Goal: Task Accomplishment & Management: Manage account settings

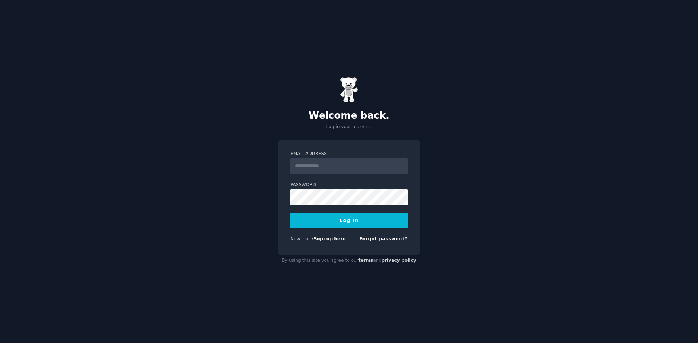
type input "**********"
click at [366, 225] on button "Log In" at bounding box center [348, 220] width 117 height 15
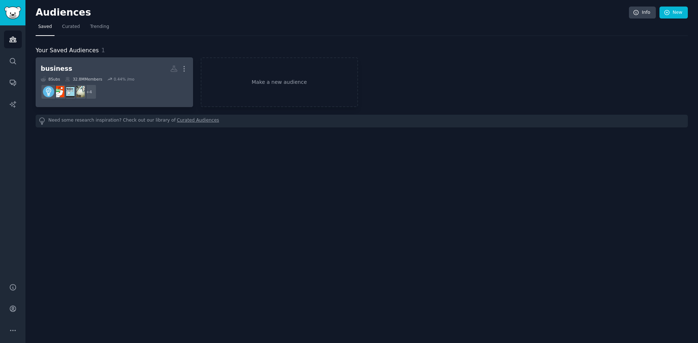
click at [146, 93] on dd "+ 4" at bounding box center [114, 92] width 147 height 20
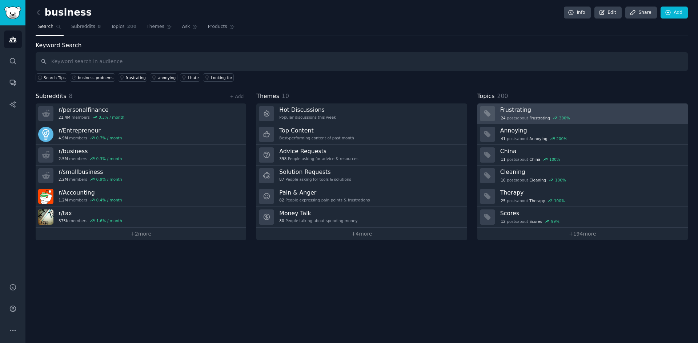
click at [556, 121] on link "Frustrating 24 post s about Frustrating 300 %" at bounding box center [582, 114] width 210 height 21
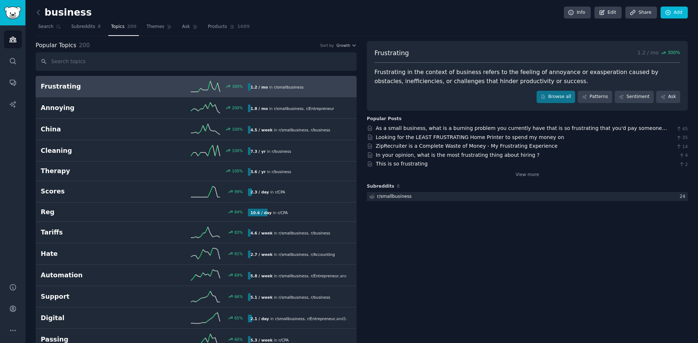
drag, startPoint x: 489, startPoint y: 156, endPoint x: 556, endPoint y: 153, distance: 67.7
click at [556, 153] on div "In your opinion, what is the most frustrating thing about hiring ? 4" at bounding box center [527, 156] width 321 height 8
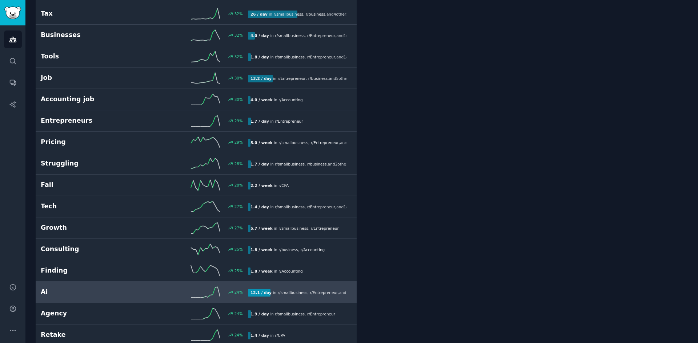
scroll to position [727, 0]
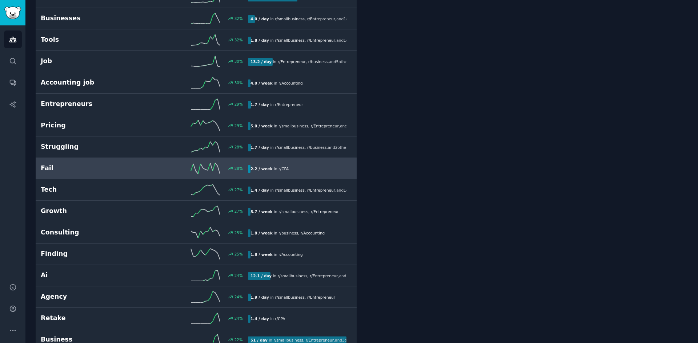
drag, startPoint x: 189, startPoint y: 157, endPoint x: 185, endPoint y: 161, distance: 5.4
click at [189, 157] on link "Struggling 28 % 1.7 / day in r/ smallbusiness , r/ business , and 2 other s" at bounding box center [196, 147] width 321 height 21
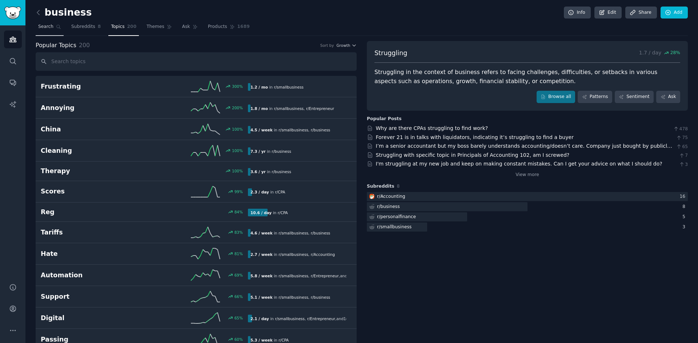
click at [39, 24] on span "Search" at bounding box center [45, 27] width 15 height 7
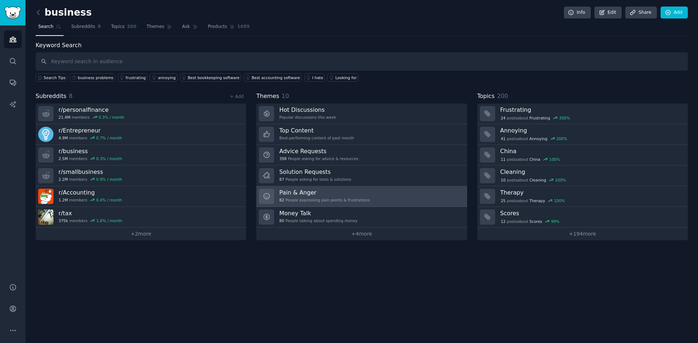
click at [359, 199] on div "82 People expressing pain points & frustrations" at bounding box center [324, 200] width 91 height 5
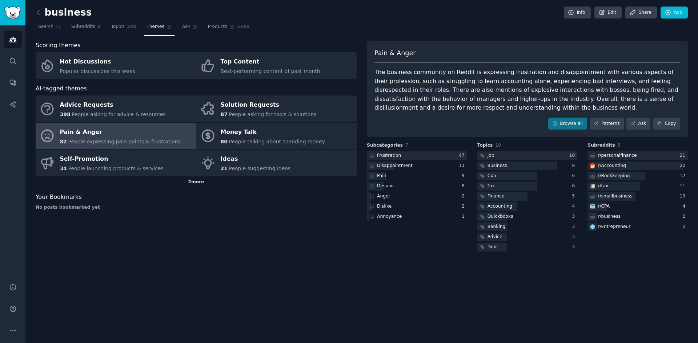
click at [196, 181] on div "2 more" at bounding box center [196, 183] width 321 height 12
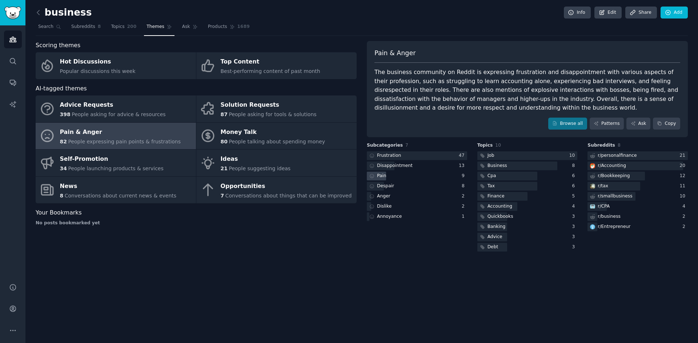
click at [410, 177] on div "Pain" at bounding box center [417, 176] width 100 height 9
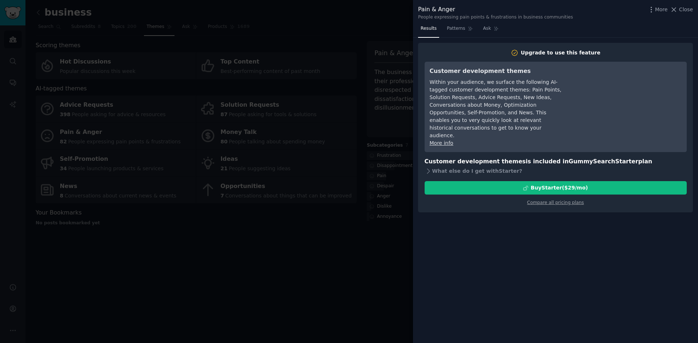
click at [375, 238] on div at bounding box center [349, 171] width 698 height 343
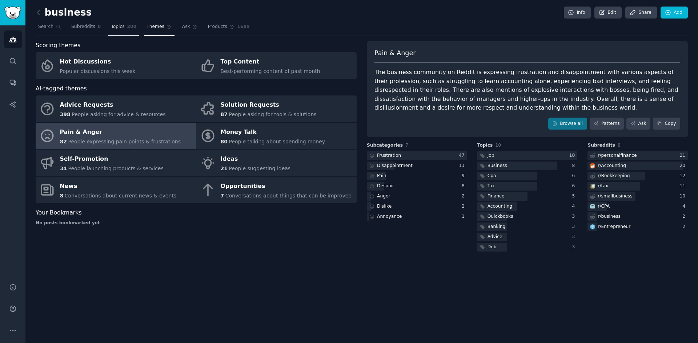
click at [118, 27] on span "Topics" at bounding box center [117, 27] width 13 height 7
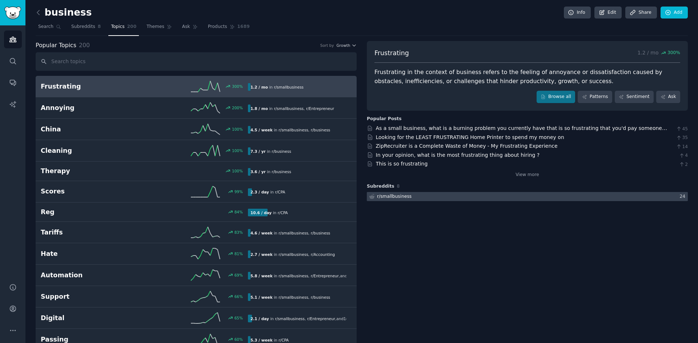
click at [491, 198] on div at bounding box center [527, 196] width 321 height 9
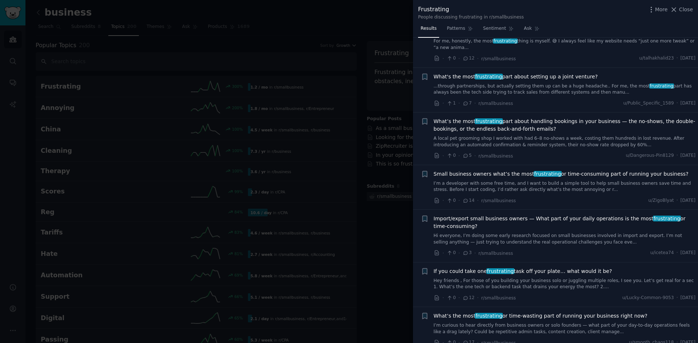
scroll to position [36, 0]
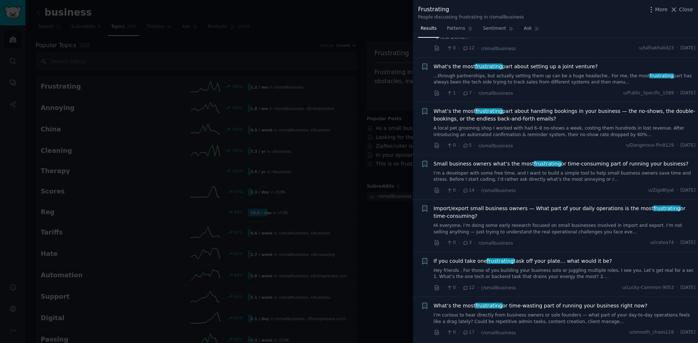
click at [534, 180] on link "I’m a developer with some free time, and I want to build a simple tool to help …" at bounding box center [565, 176] width 262 height 13
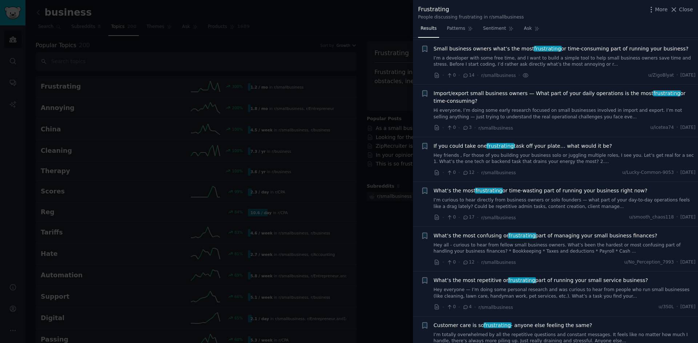
scroll to position [154, 0]
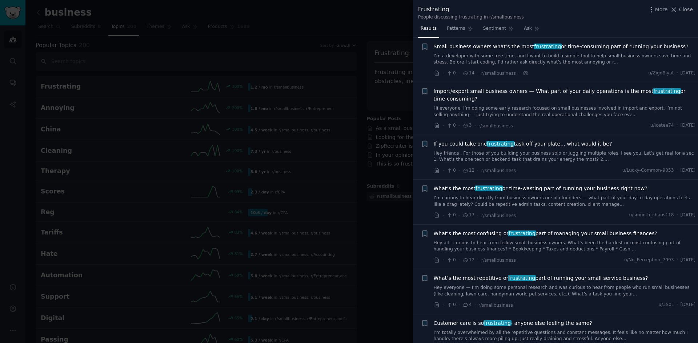
click at [546, 152] on link "Hey friends , For those of you building your business solo or juggling multiple…" at bounding box center [565, 156] width 262 height 13
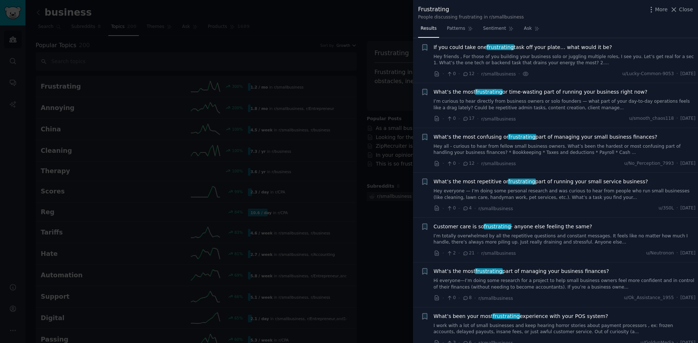
scroll to position [251, 0]
click at [677, 10] on icon at bounding box center [674, 10] width 8 height 8
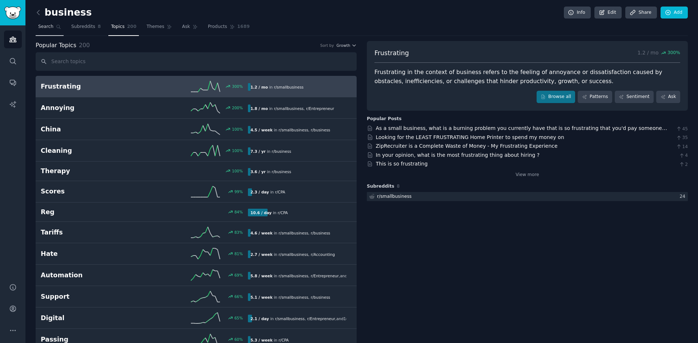
click at [50, 29] on span "Search" at bounding box center [45, 27] width 15 height 7
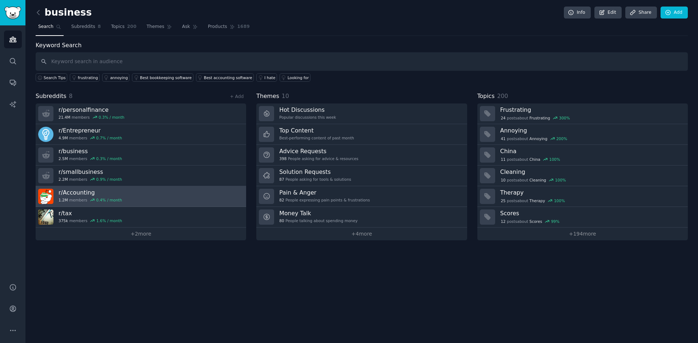
click at [130, 193] on link "r/ Accounting 1.2M members 0.4 % / month" at bounding box center [141, 196] width 210 height 21
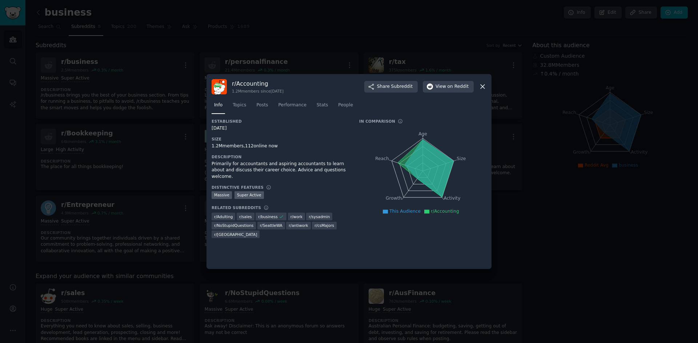
click at [366, 56] on div at bounding box center [349, 171] width 698 height 343
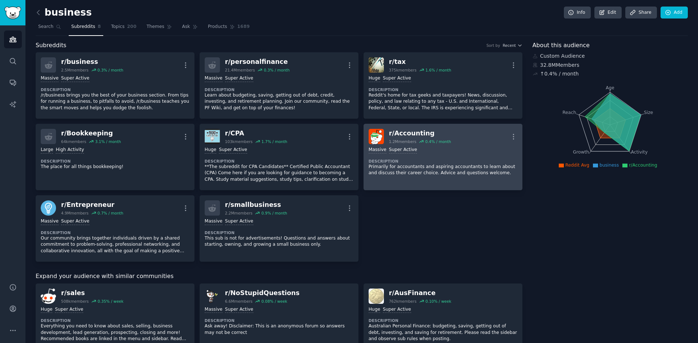
click at [484, 157] on div ">= 95th percentile for submissions / day Massive Super Active Description Prima…" at bounding box center [443, 161] width 149 height 35
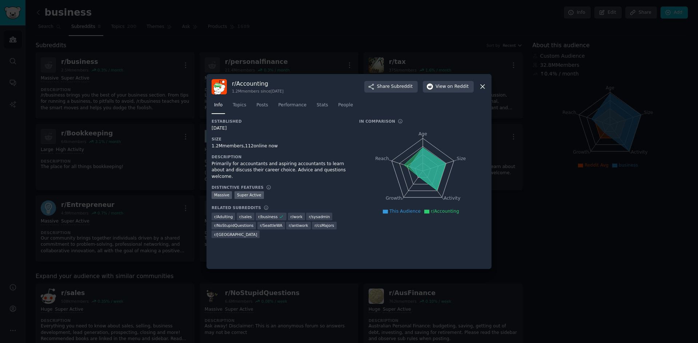
click at [511, 139] on div at bounding box center [349, 171] width 698 height 343
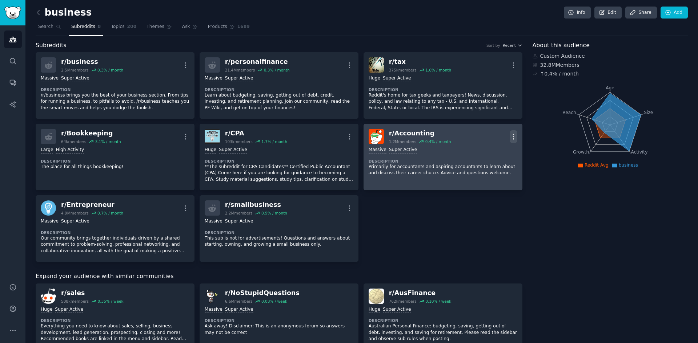
click at [511, 136] on icon "button" at bounding box center [514, 137] width 8 height 8
click at [511, 156] on div ">= 95th percentile for submissions / day Massive Super Active Description Prima…" at bounding box center [443, 161] width 149 height 35
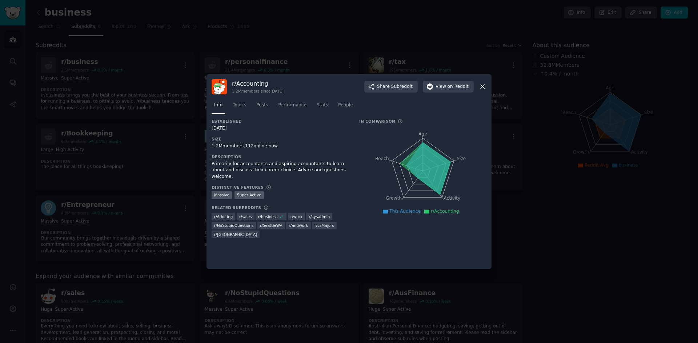
click at [457, 150] on icon "Age Size Activity Growth Reach" at bounding box center [422, 171] width 127 height 92
drag, startPoint x: 409, startPoint y: 211, endPoint x: 426, endPoint y: 212, distance: 17.5
click at [409, 212] on span "This Audience" at bounding box center [404, 211] width 31 height 5
click at [452, 214] on span "r/Accounting" at bounding box center [445, 211] width 28 height 5
click at [486, 87] on icon at bounding box center [483, 87] width 8 height 8
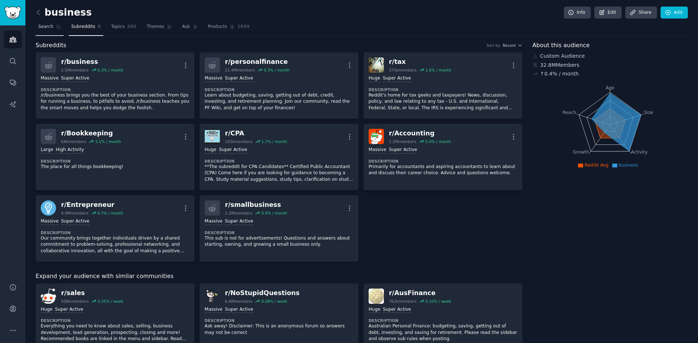
click at [57, 28] on icon at bounding box center [59, 27] width 4 height 4
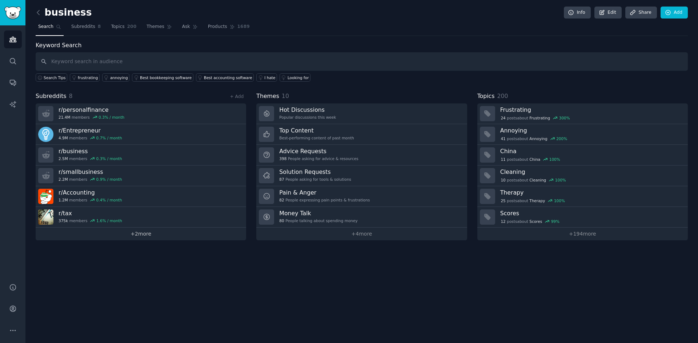
click at [151, 234] on link "+ 2 more" at bounding box center [141, 234] width 210 height 13
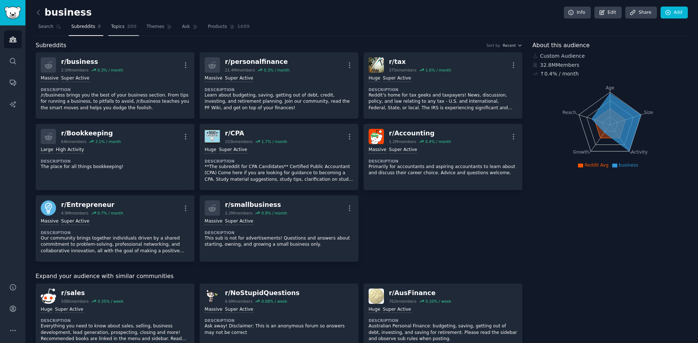
click at [112, 23] on link "Topics 200" at bounding box center [123, 28] width 31 height 15
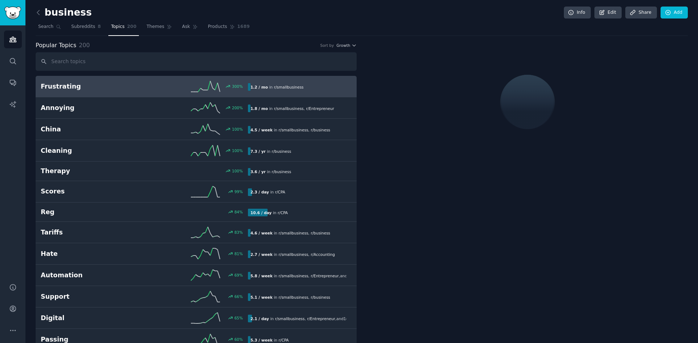
click at [105, 65] on input "text" at bounding box center [196, 61] width 321 height 19
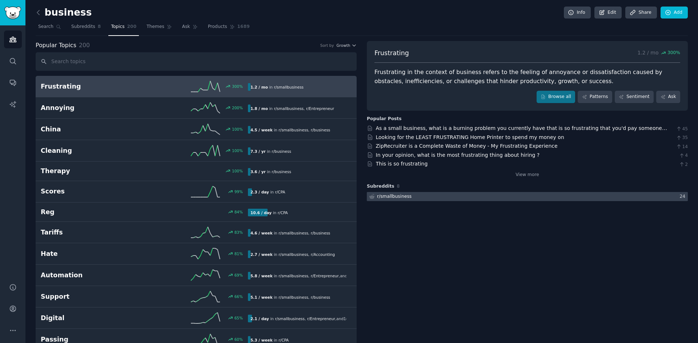
click at [640, 192] on div at bounding box center [527, 196] width 321 height 9
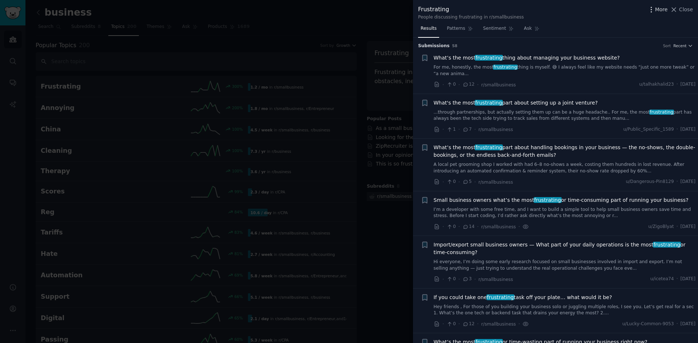
click at [657, 11] on span "More" at bounding box center [661, 10] width 13 height 8
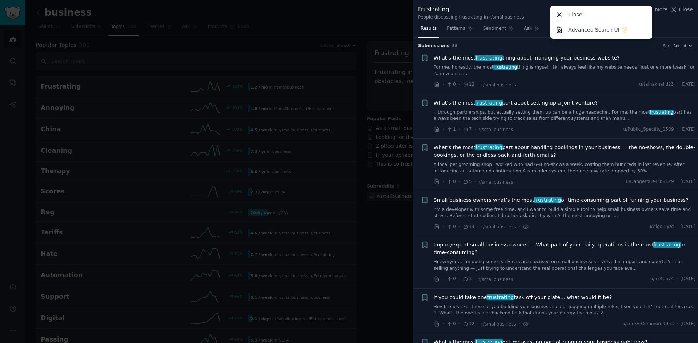
drag, startPoint x: 616, startPoint y: 14, endPoint x: 600, endPoint y: 14, distance: 16.0
click at [615, 14] on div "Close" at bounding box center [601, 14] width 99 height 15
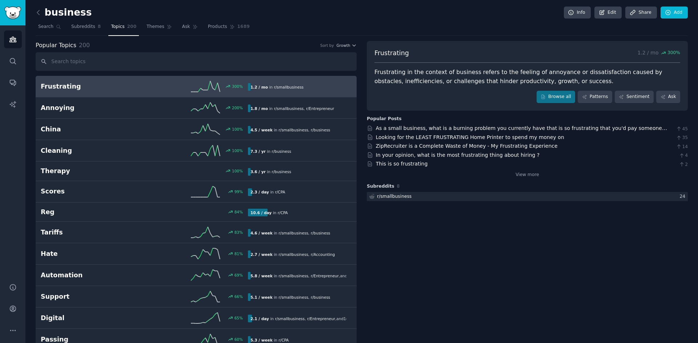
drag, startPoint x: 532, startPoint y: 196, endPoint x: 427, endPoint y: 238, distance: 113.2
click at [397, 187] on span "8" at bounding box center [398, 186] width 3 height 5
click at [421, 182] on div "Frustrating 1.2 / mo 300 % Frustrating in the context of business refers to the…" at bounding box center [527, 122] width 321 height 162
click at [56, 27] on icon at bounding box center [58, 26] width 5 height 5
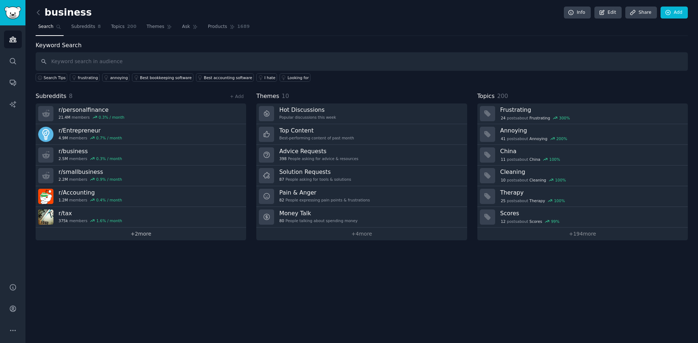
click at [126, 236] on link "+ 2 more" at bounding box center [141, 234] width 210 height 13
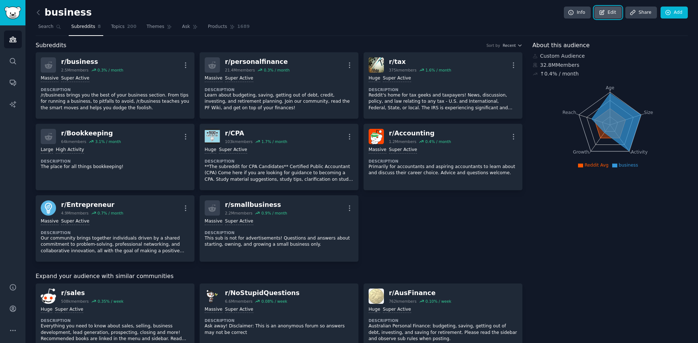
click at [610, 13] on link "Edit" at bounding box center [607, 13] width 27 height 12
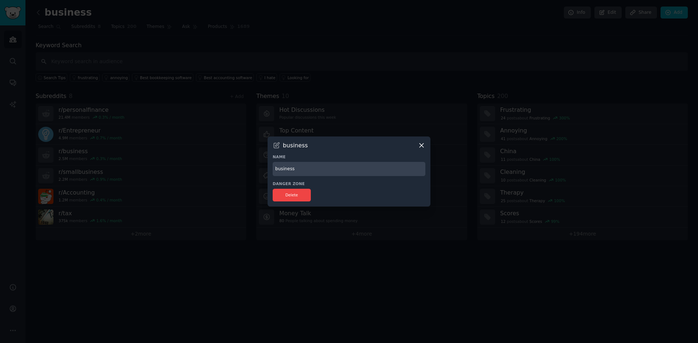
click at [419, 146] on icon at bounding box center [422, 146] width 8 height 8
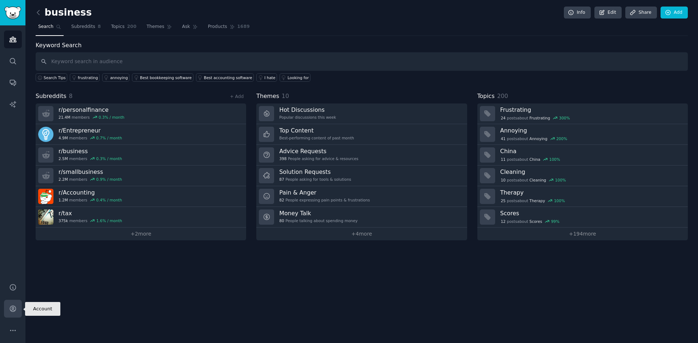
click at [13, 307] on icon "Sidebar" at bounding box center [13, 309] width 8 height 8
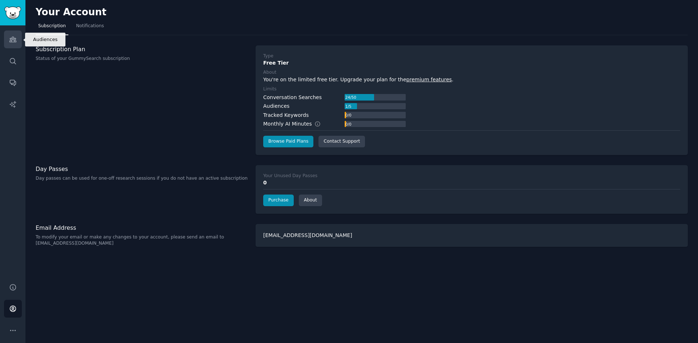
click at [11, 43] on link "Audiences" at bounding box center [13, 40] width 18 height 18
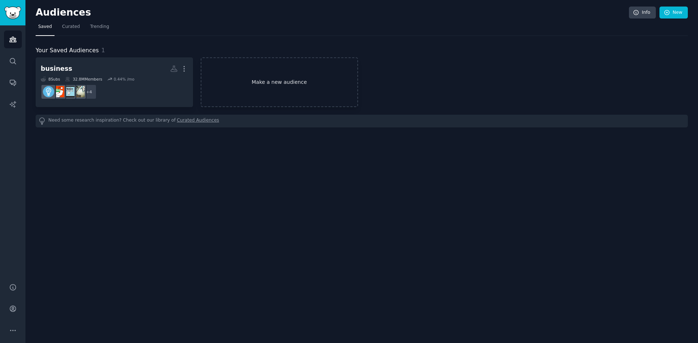
click at [265, 88] on link "Make a new audience" at bounding box center [279, 82] width 157 height 50
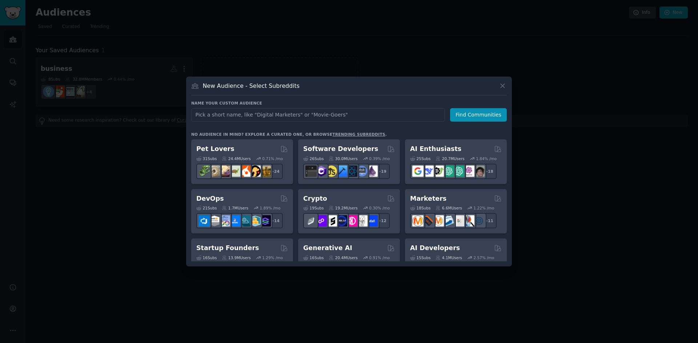
click at [254, 112] on input "text" at bounding box center [318, 114] width 254 height 13
type input "accounting"
click at [252, 114] on input "accounting" at bounding box center [318, 114] width 254 height 13
click button "Find Communities" at bounding box center [478, 114] width 57 height 13
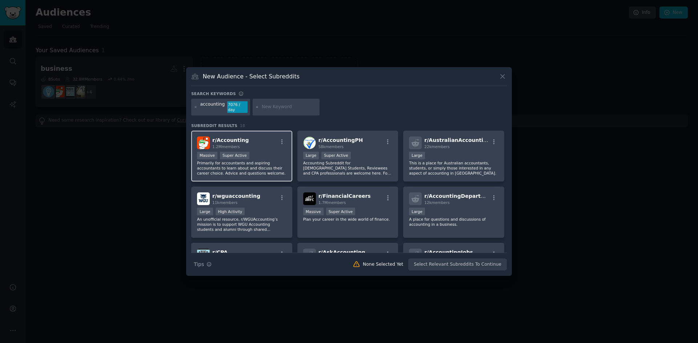
click at [268, 170] on p "Primarily for accountants and aspiring accountants to learn about and discuss t…" at bounding box center [241, 168] width 89 height 15
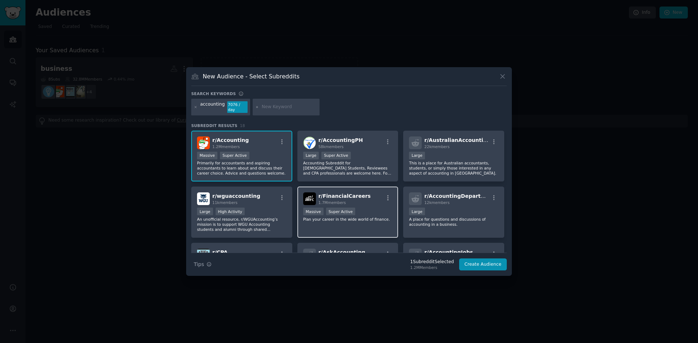
click at [372, 200] on div "r/ FinancialCareers 1.7M members" at bounding box center [347, 199] width 89 height 13
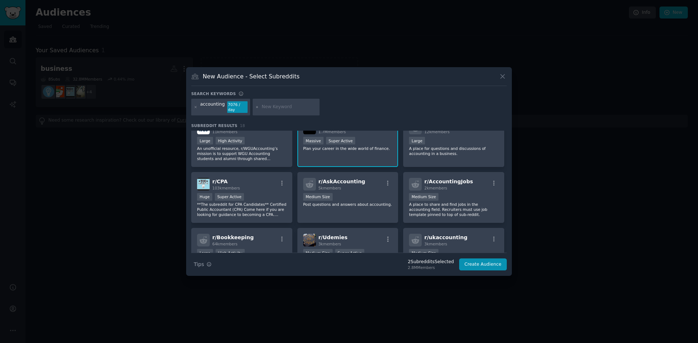
scroll to position [73, 0]
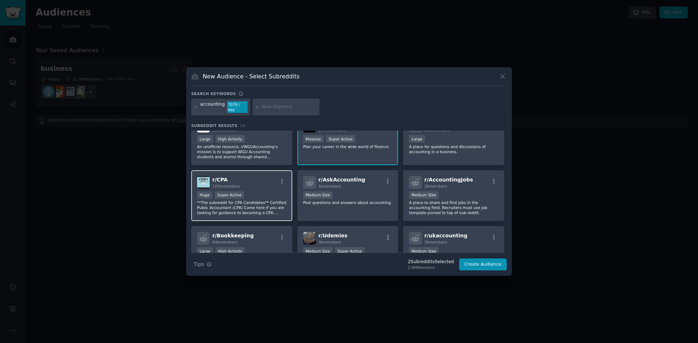
click at [258, 192] on div "Huge Super Active" at bounding box center [241, 196] width 89 height 9
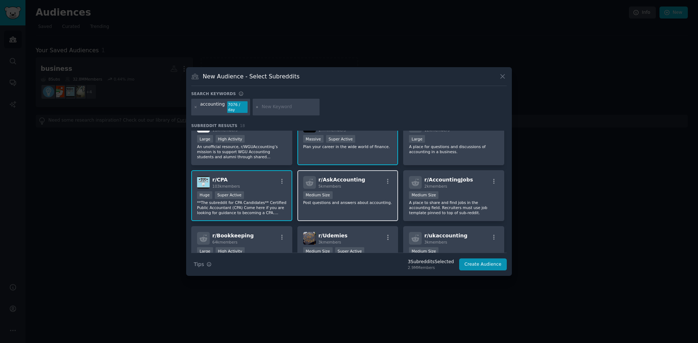
scroll to position [109, 0]
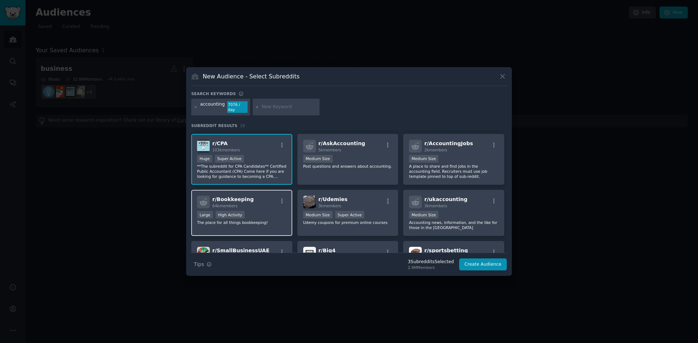
click at [252, 214] on div "Large High Activity" at bounding box center [241, 215] width 89 height 9
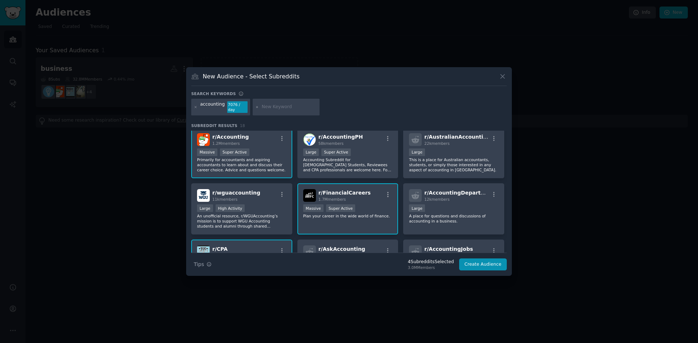
scroll to position [0, 0]
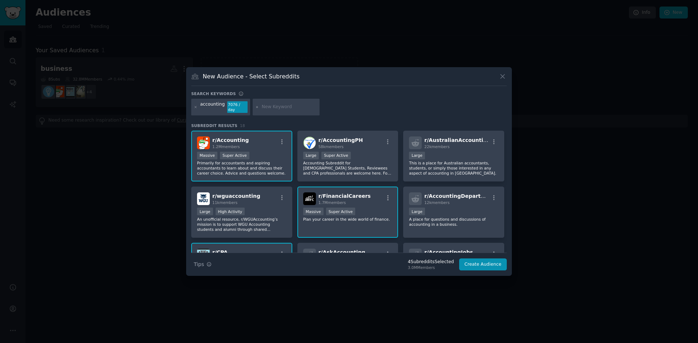
click at [274, 105] on input "text" at bounding box center [289, 107] width 55 height 7
type input "finance"
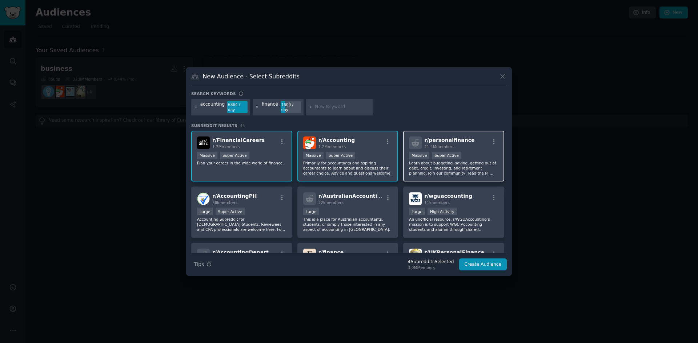
click at [474, 156] on div ">= 95th percentile for submissions / day Massive Super Active" at bounding box center [453, 156] width 89 height 9
click at [488, 264] on button "Create Audience" at bounding box center [483, 265] width 48 height 12
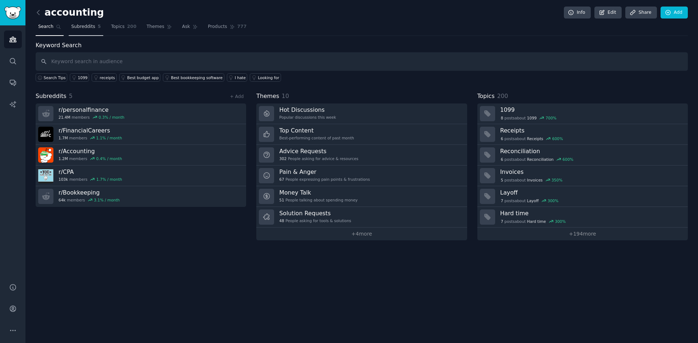
click at [83, 23] on link "Subreddits 5" at bounding box center [86, 28] width 35 height 15
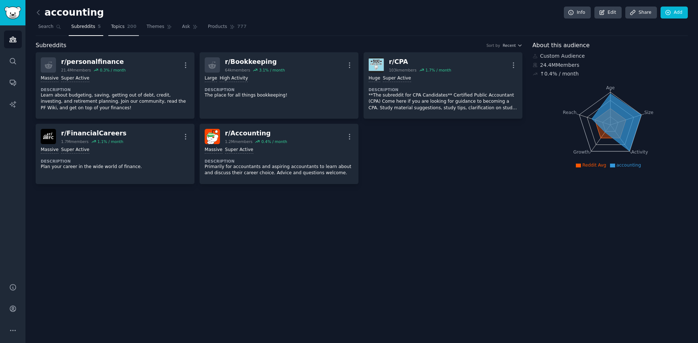
click at [127, 31] on link "Topics 200" at bounding box center [123, 28] width 31 height 15
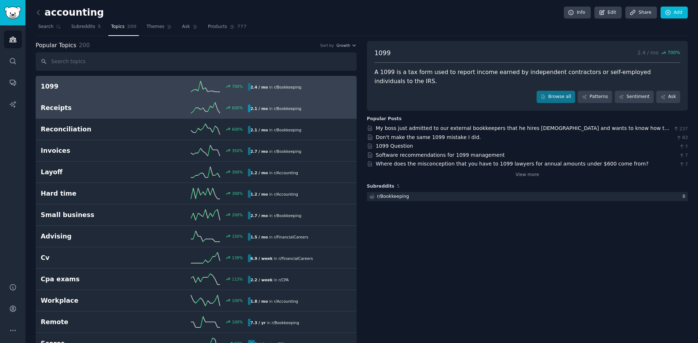
click at [220, 110] on div "600 %" at bounding box center [196, 108] width 104 height 11
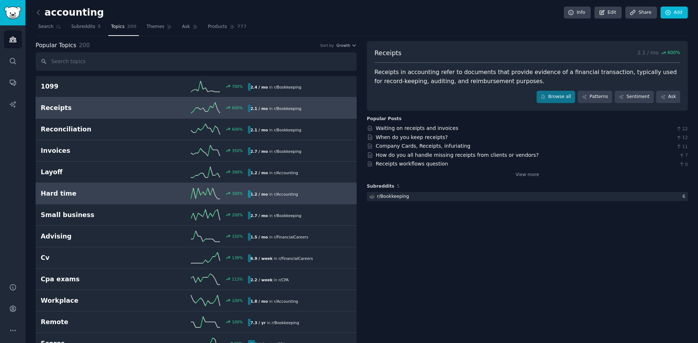
click at [189, 199] on div "300 %" at bounding box center [196, 193] width 104 height 11
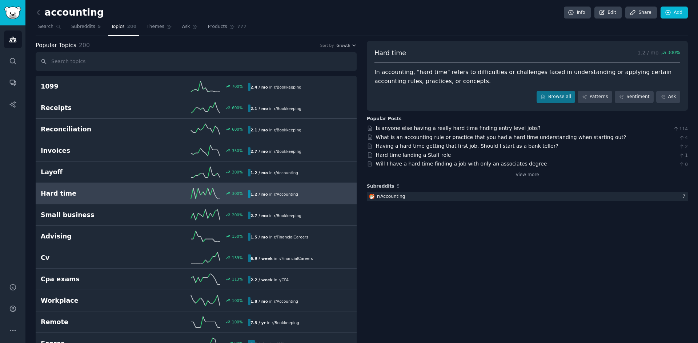
scroll to position [36, 0]
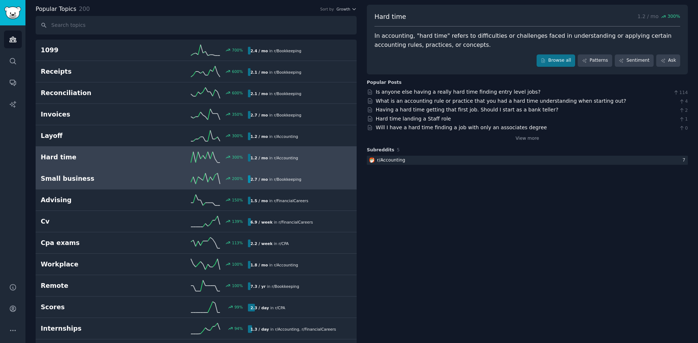
click at [204, 184] on link "Small business 200 % 2.7 / mo in r/ Bookkeeping" at bounding box center [196, 178] width 321 height 21
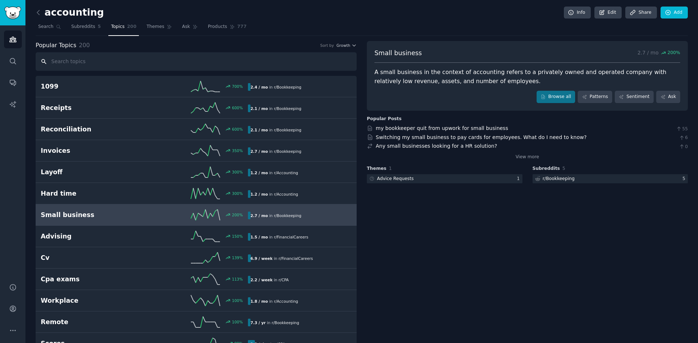
click at [176, 65] on input "text" at bounding box center [196, 61] width 321 height 19
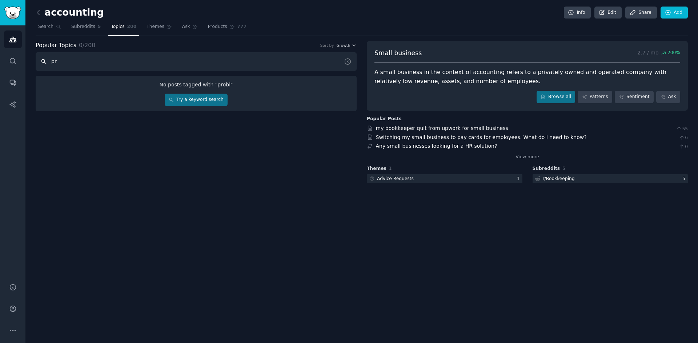
type input "p"
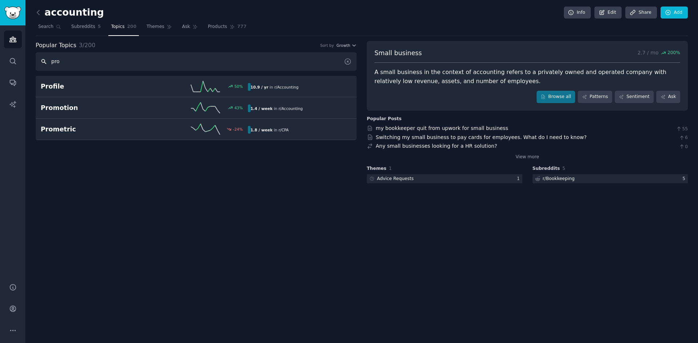
click at [166, 62] on input "pro" at bounding box center [196, 61] width 321 height 19
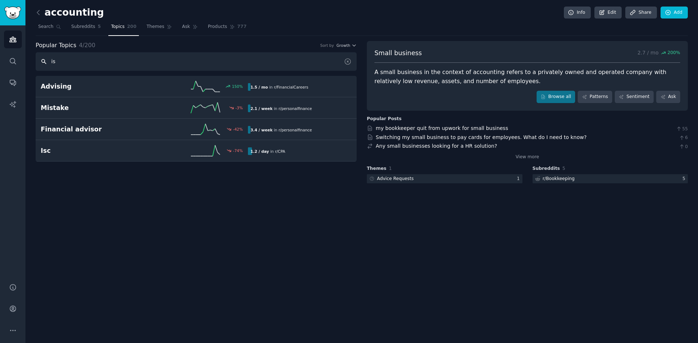
type input "i"
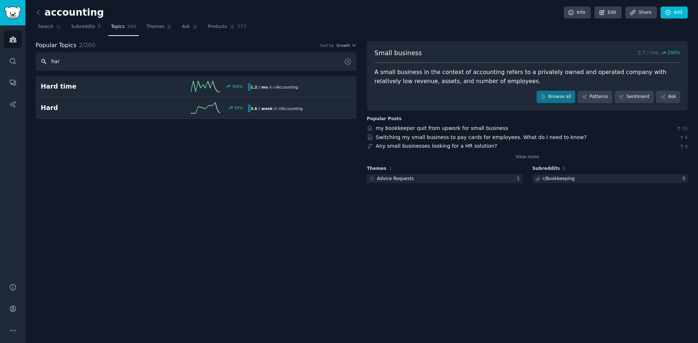
type input "har"
click at [213, 119] on div "Popular Topics 2 / 200 Sort by Growth har Hard time 300 % 1.2 / mo in r/ Accoun…" at bounding box center [196, 113] width 321 height 144
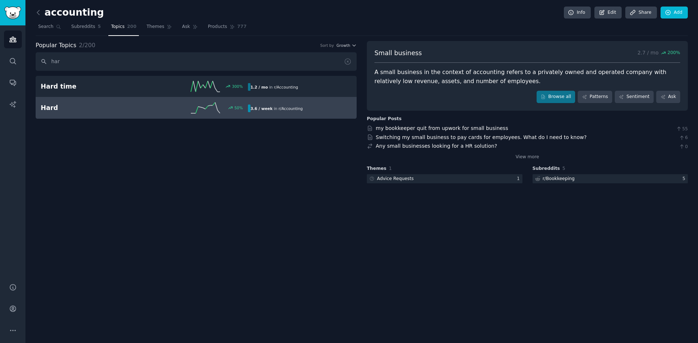
click at [220, 104] on icon at bounding box center [205, 108] width 29 height 11
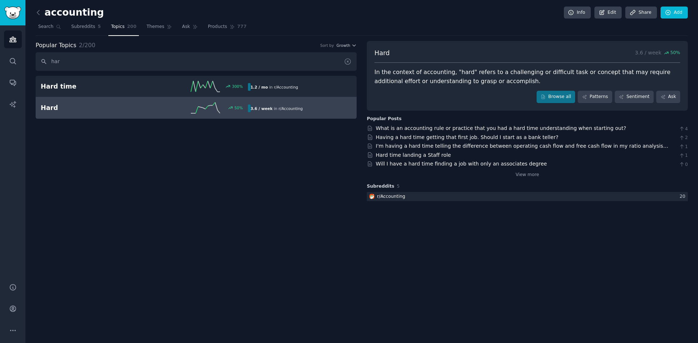
click at [346, 61] on icon at bounding box center [348, 62] width 8 height 8
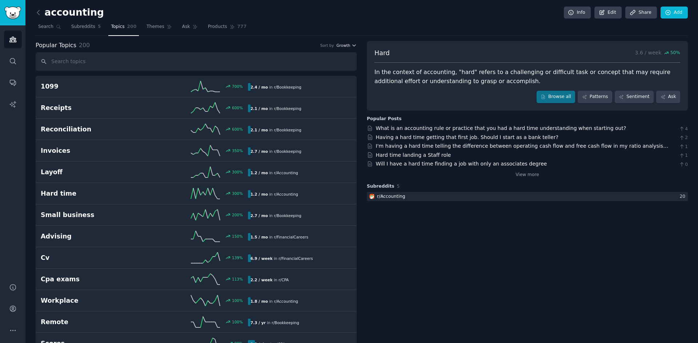
click at [352, 46] on icon "button" at bounding box center [353, 45] width 5 height 5
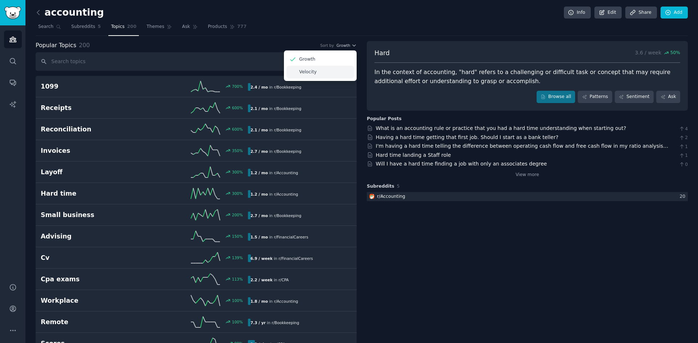
click at [334, 71] on div "Velocity" at bounding box center [320, 72] width 68 height 13
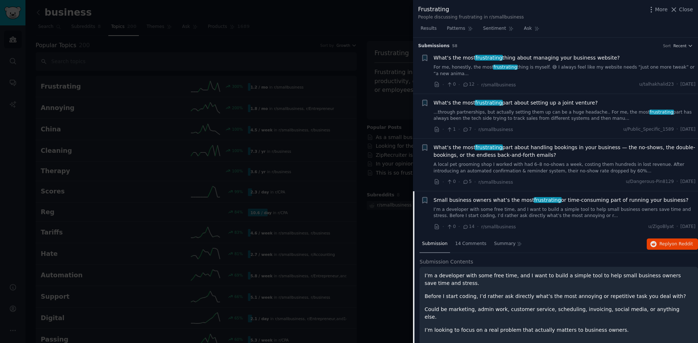
click at [533, 217] on link "I’m a developer with some free time, and I want to build a simple tool to help …" at bounding box center [565, 213] width 262 height 13
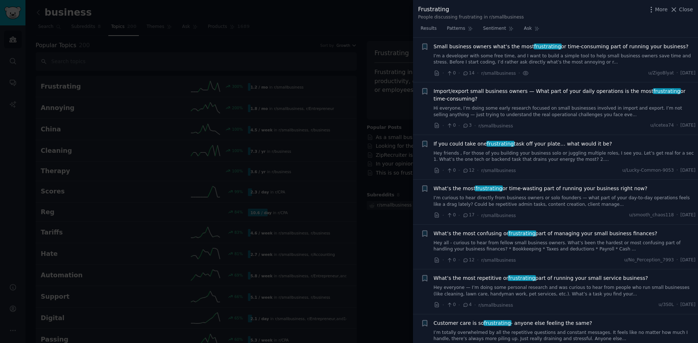
scroll to position [45, 0]
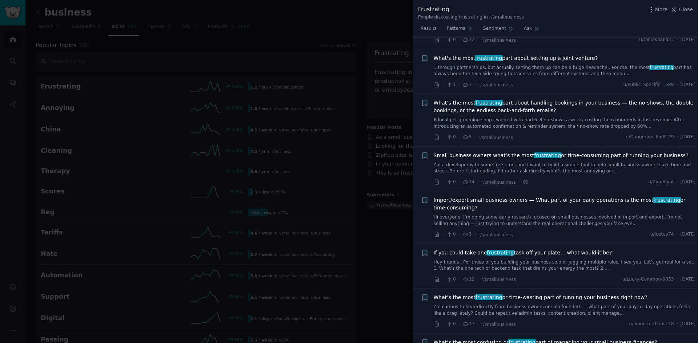
click at [506, 168] on link "I’m a developer with some free time, and I want to build a simple tool to help …" at bounding box center [565, 168] width 262 height 13
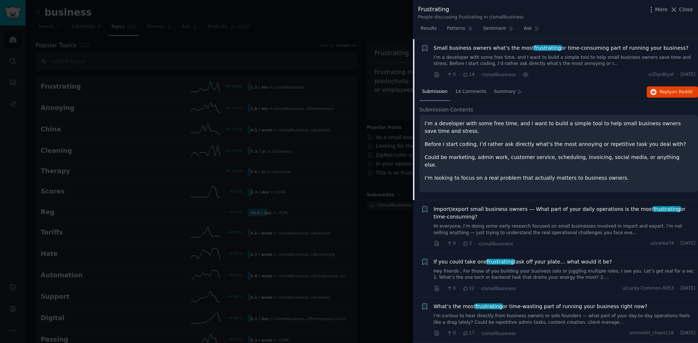
scroll to position [154, 0]
click at [469, 91] on span "14 Comments" at bounding box center [470, 90] width 31 height 7
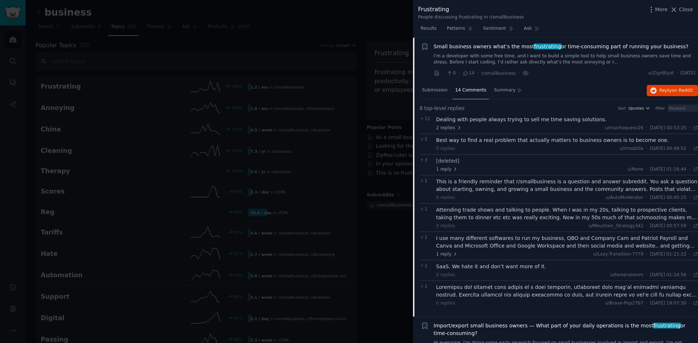
scroll to position [0, 0]
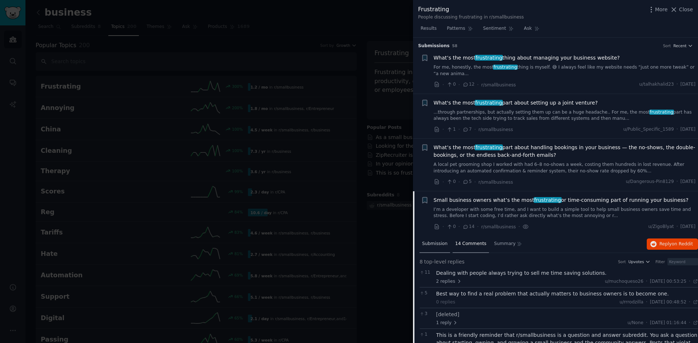
click at [437, 245] on span "Submission" at bounding box center [434, 244] width 25 height 7
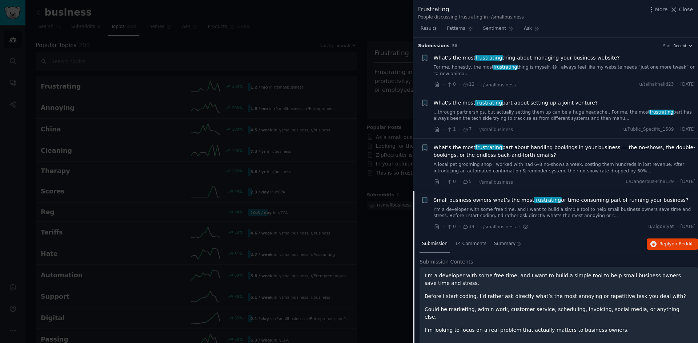
click at [523, 212] on link "I’m a developer with some free time, and I want to build a simple tool to help …" at bounding box center [565, 213] width 262 height 13
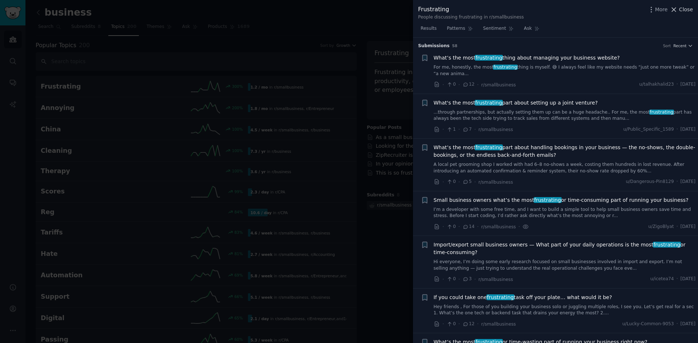
click at [680, 11] on button "Close" at bounding box center [681, 10] width 23 height 8
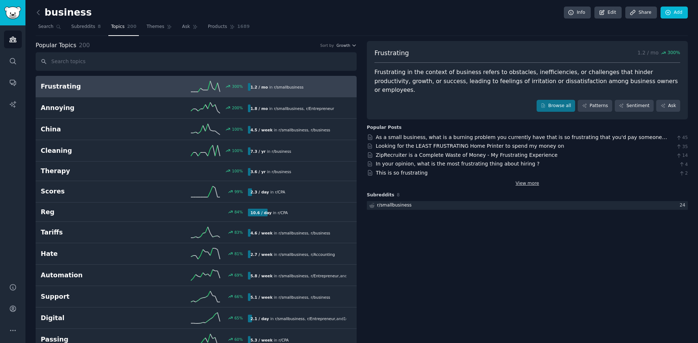
click at [529, 181] on link "View more" at bounding box center [527, 184] width 24 height 7
